Goal: Task Accomplishment & Management: Use online tool/utility

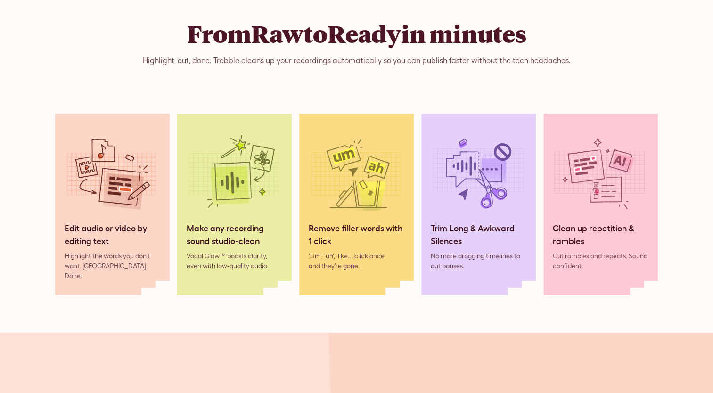
scroll to position [801, 0]
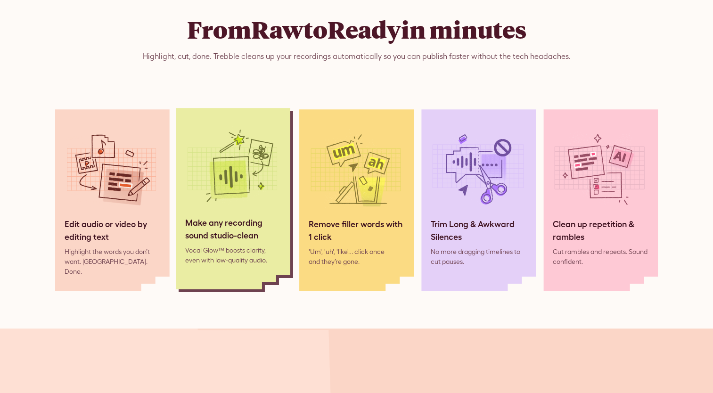
click at [211, 221] on div "Make any recording sound studio-clean" at bounding box center [233, 228] width 96 height 25
click at [233, 163] on img at bounding box center [232, 169] width 94 height 94
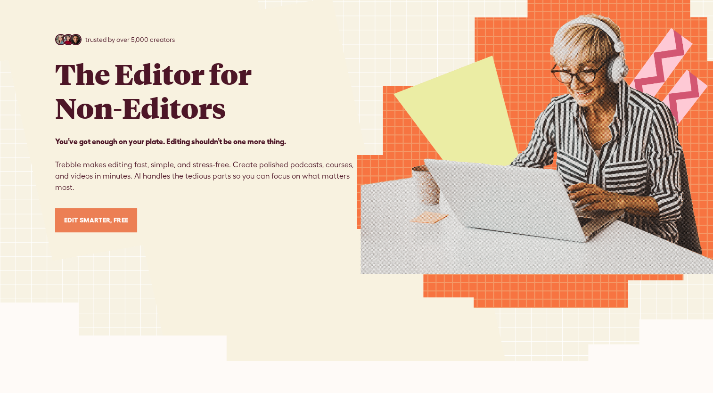
scroll to position [0, 0]
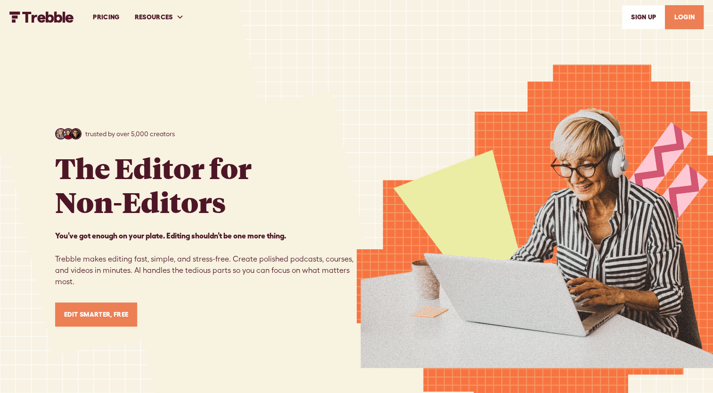
click at [98, 316] on link "Edit Smarter, Free" at bounding box center [96, 314] width 82 height 24
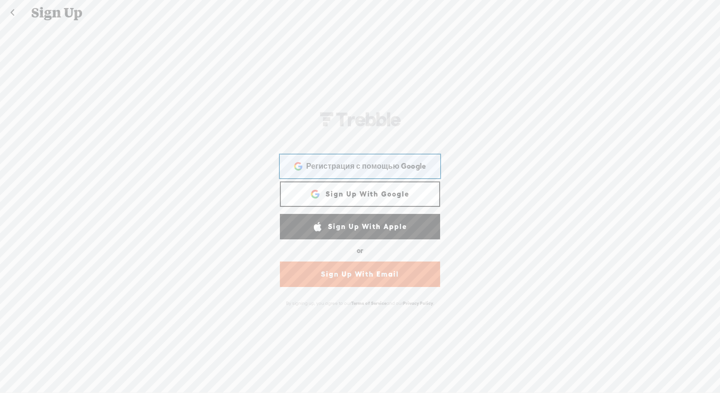
click at [349, 158] on div "Регистрация с помощью Google Регистрация с помощью Google. Откроется в новой вк…" at bounding box center [359, 166] width 147 height 22
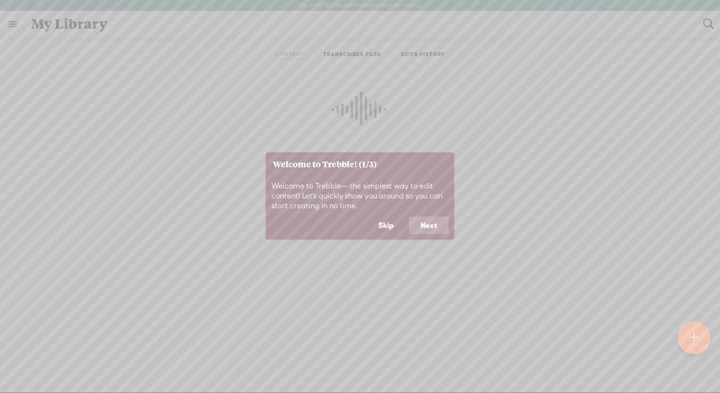
click at [427, 228] on button "Next" at bounding box center [429, 225] width 40 height 18
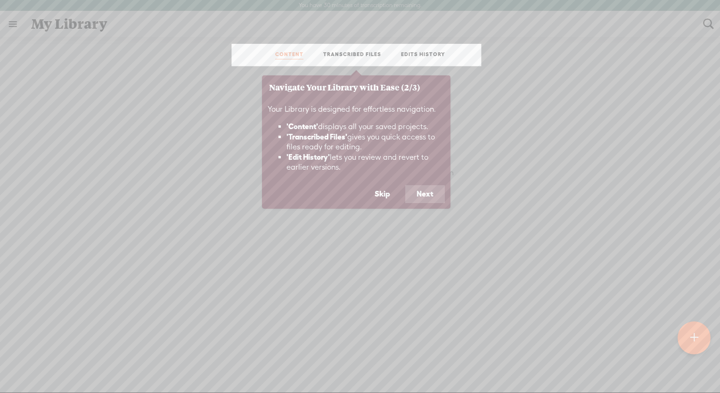
click at [422, 198] on button "Next" at bounding box center [425, 194] width 40 height 18
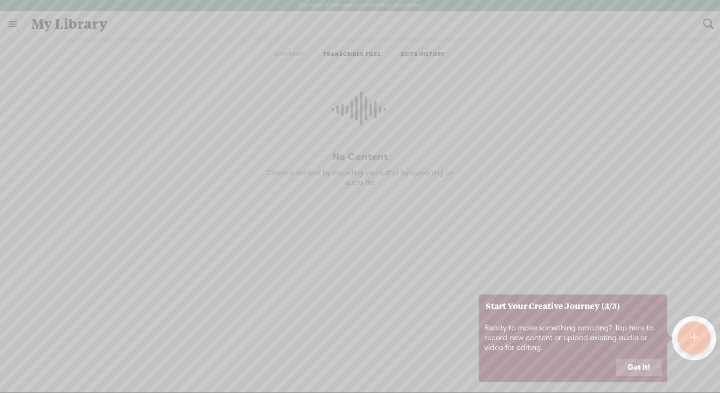
click at [641, 366] on button "Got it!" at bounding box center [638, 368] width 45 height 18
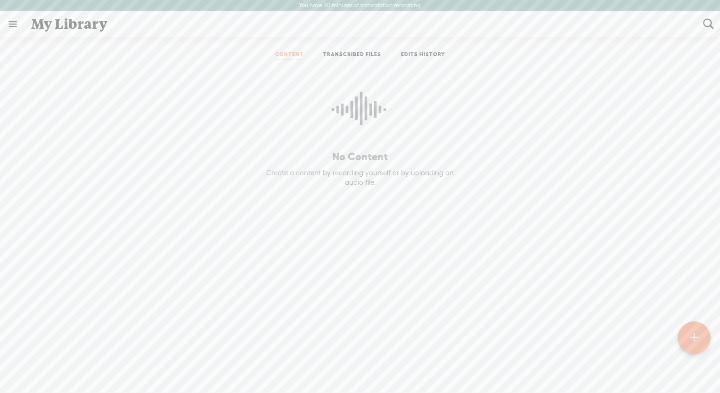
click at [9, 24] on link at bounding box center [12, 24] width 25 height 25
click at [209, 282] on body "You have 30 minutes of transcription remaining. Upgrade to increase your limit …" at bounding box center [360, 196] width 720 height 392
click at [347, 105] on icon at bounding box center [360, 113] width 57 height 86
click at [347, 107] on icon at bounding box center [360, 113] width 57 height 86
click at [347, 160] on p "No Content" at bounding box center [360, 157] width 216 height 14
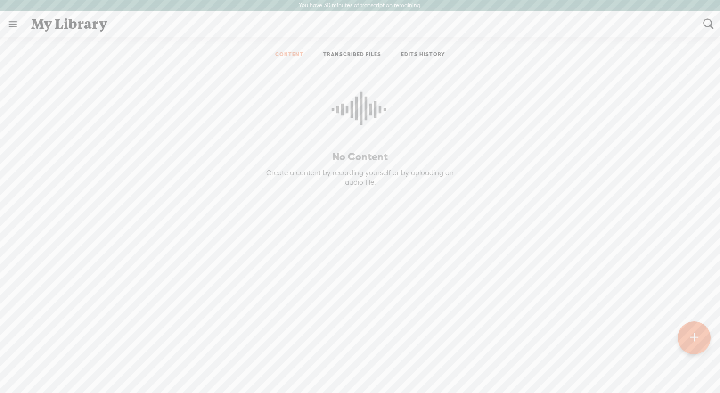
click at [337, 56] on link "TRANSCRIBED FILES" at bounding box center [352, 55] width 58 height 8
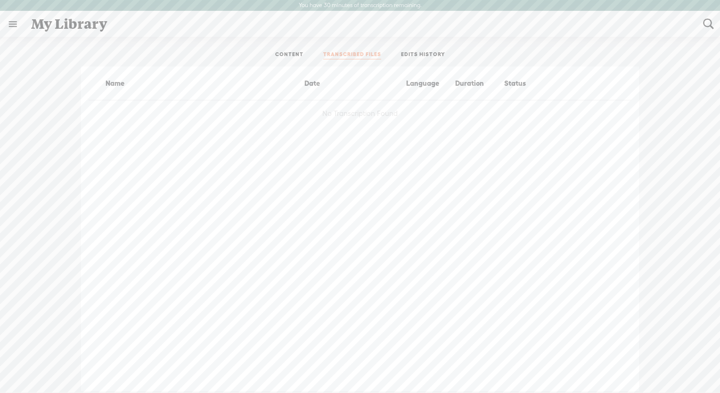
click at [409, 56] on link "EDITS HISTORY" at bounding box center [423, 55] width 44 height 8
click at [400, 133] on div "No Edit Found" at bounding box center [360, 228] width 377 height 325
